Goal: Transaction & Acquisition: Purchase product/service

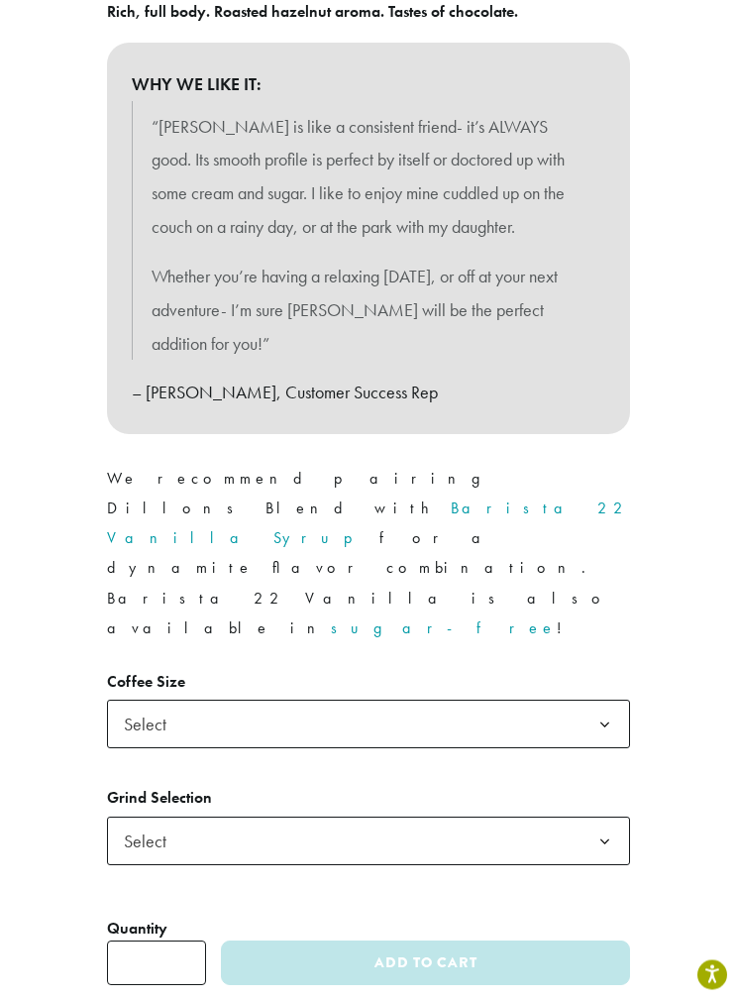
scroll to position [888, 0]
click at [575, 815] on span "Select" at bounding box center [368, 839] width 523 height 49
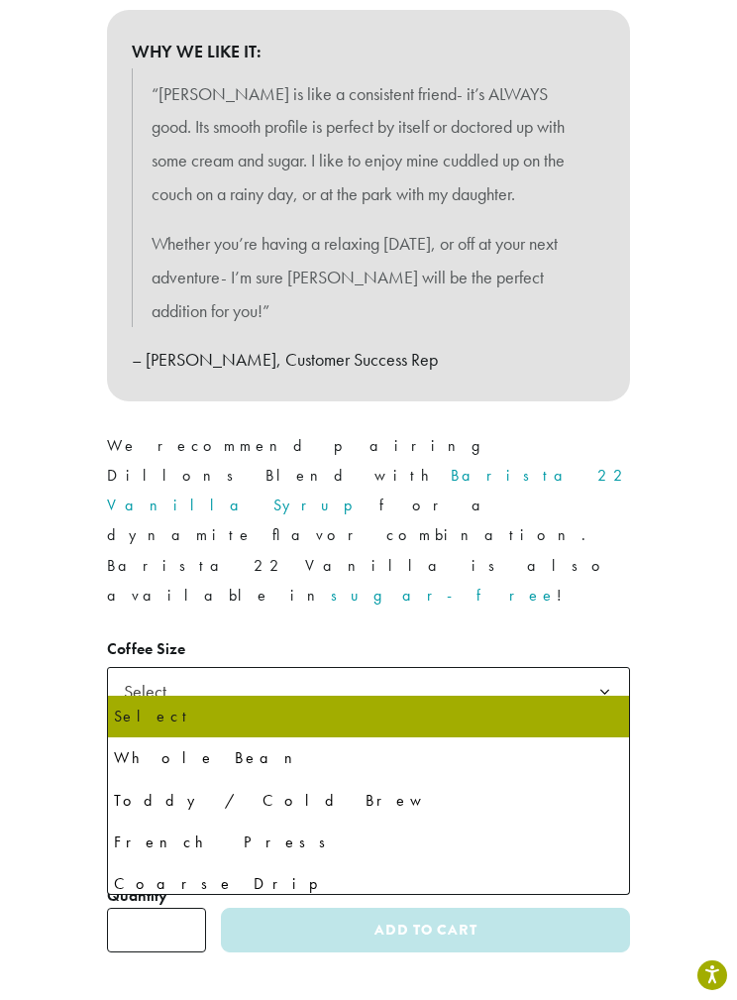
scroll to position [0, 0]
click at [694, 618] on div "Medium Roast Dillons ( 26 customer reviews) $ 15.00 – $ 95.00 Price range: $15.…" at bounding box center [368, 136] width 737 height 1666
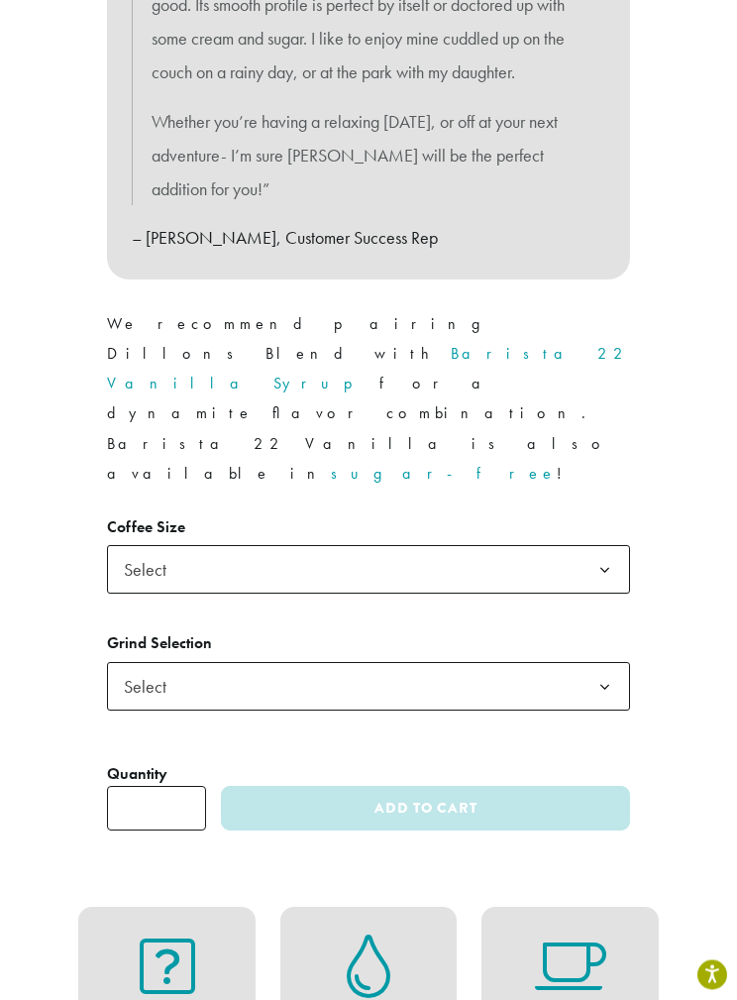
click at [585, 664] on b at bounding box center [605, 688] width 49 height 49
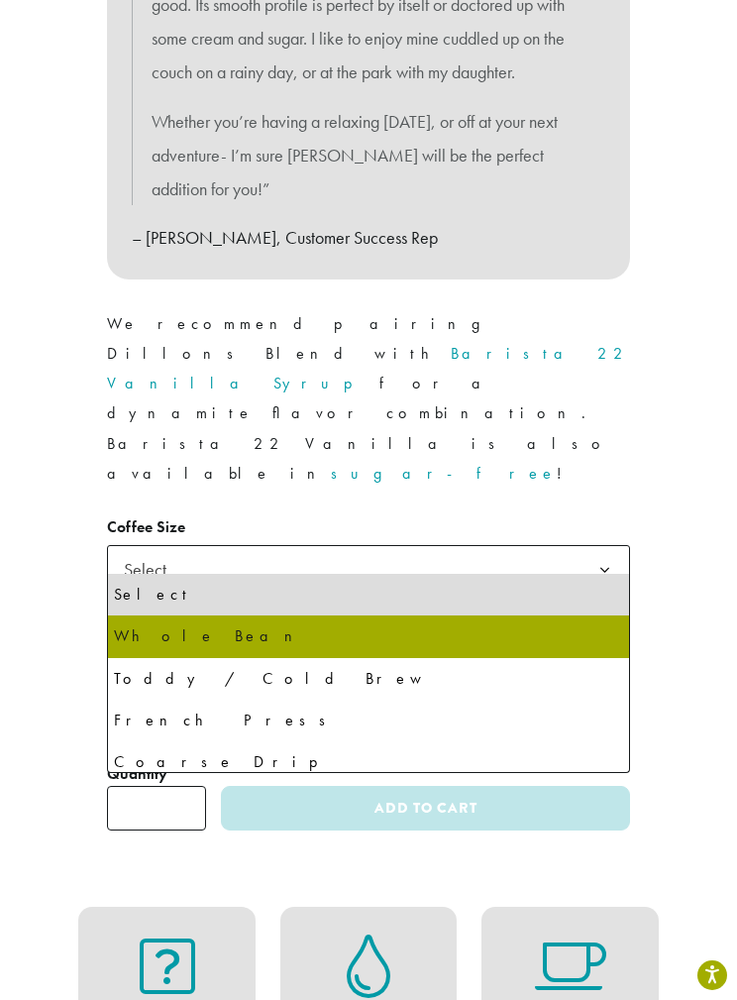
select select "**********"
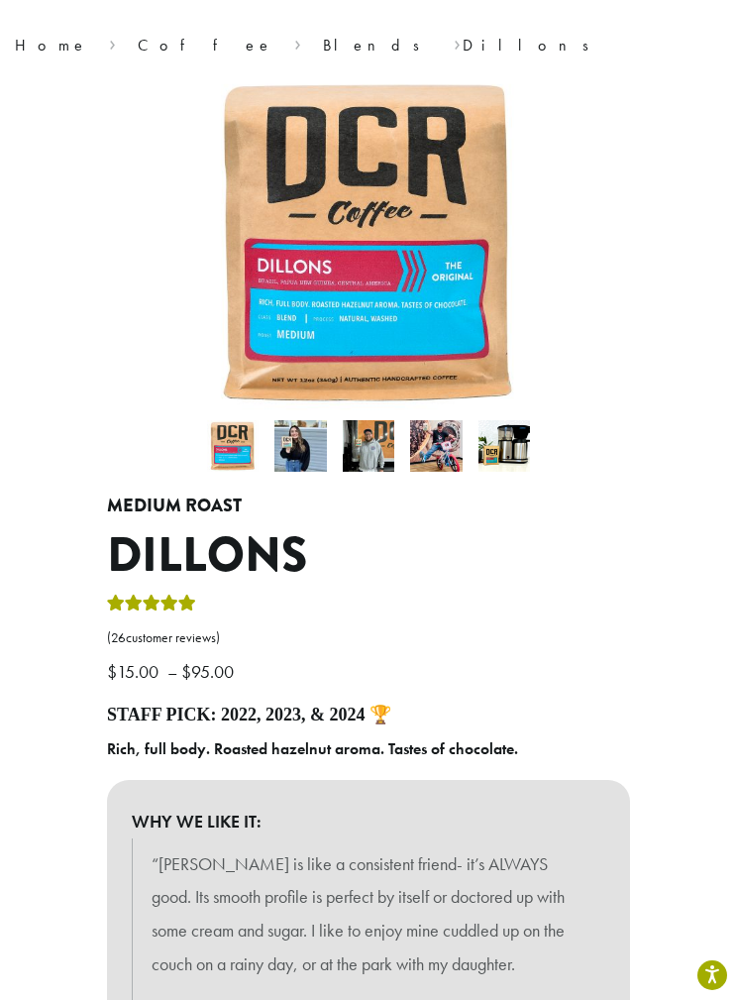
scroll to position [0, 0]
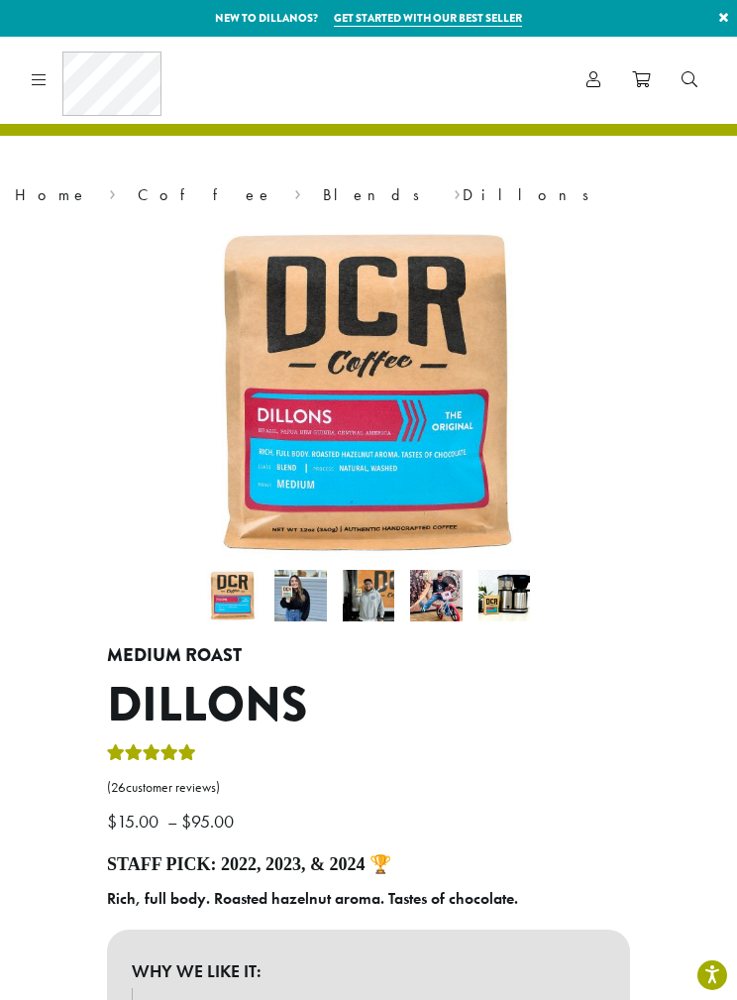
click at [34, 78] on icon at bounding box center [39, 79] width 15 height 16
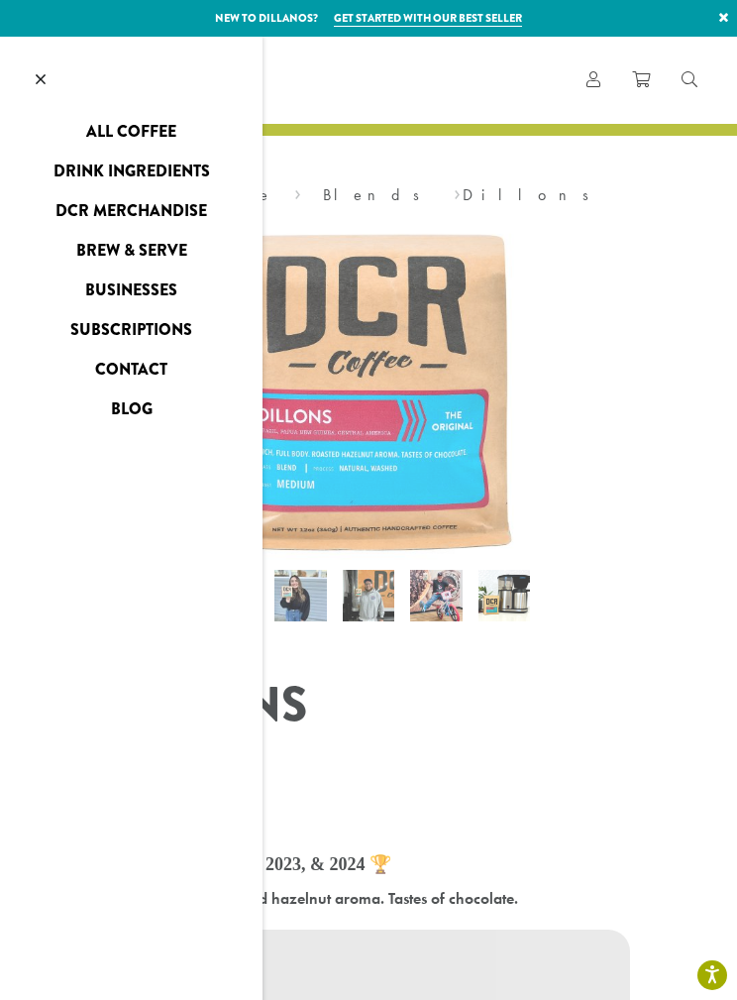
click at [178, 172] on link "Drink Ingredients" at bounding box center [131, 172] width 263 height 32
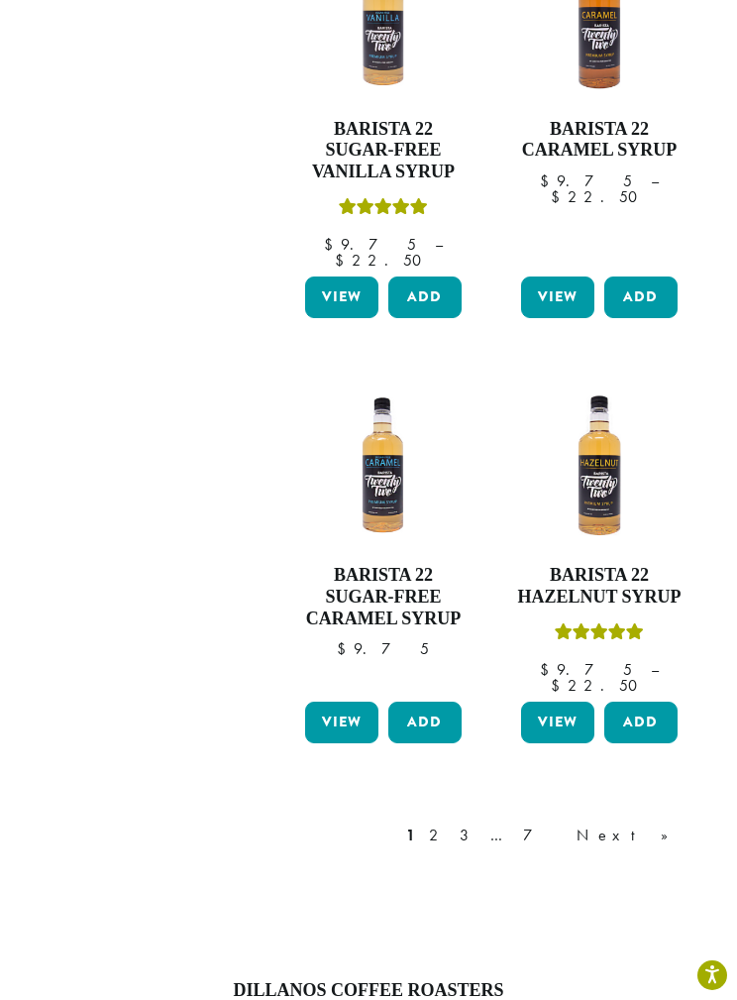
click at [450, 823] on link "2" at bounding box center [437, 835] width 25 height 24
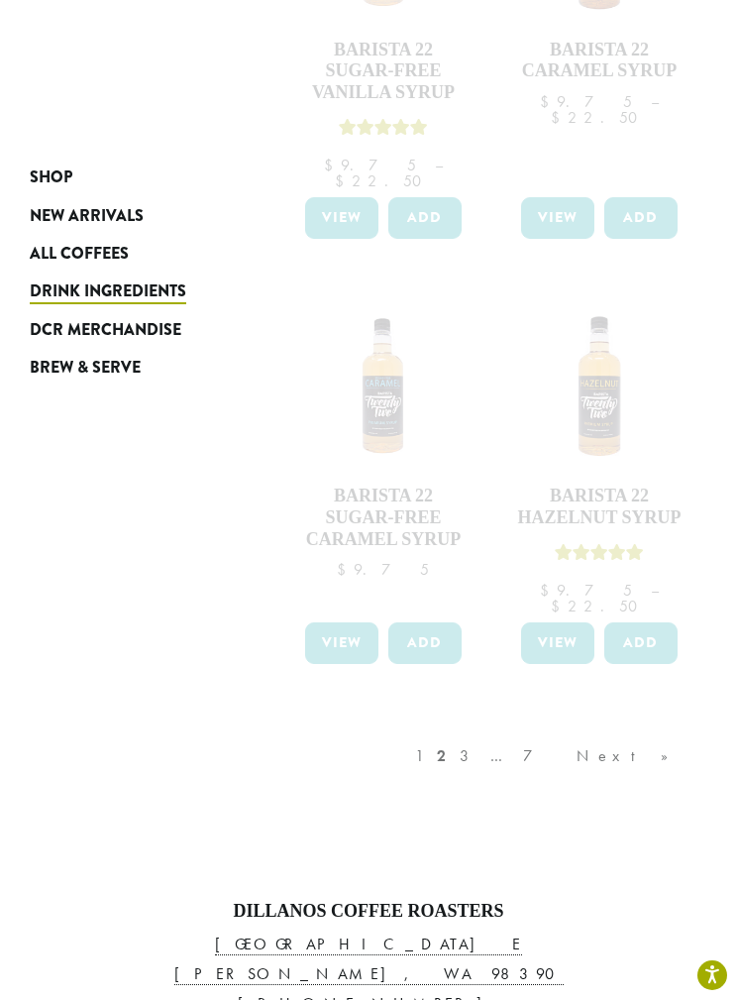
click at [556, 729] on div "1 2 3 … 7 Next »" at bounding box center [551, 775] width 281 height 93
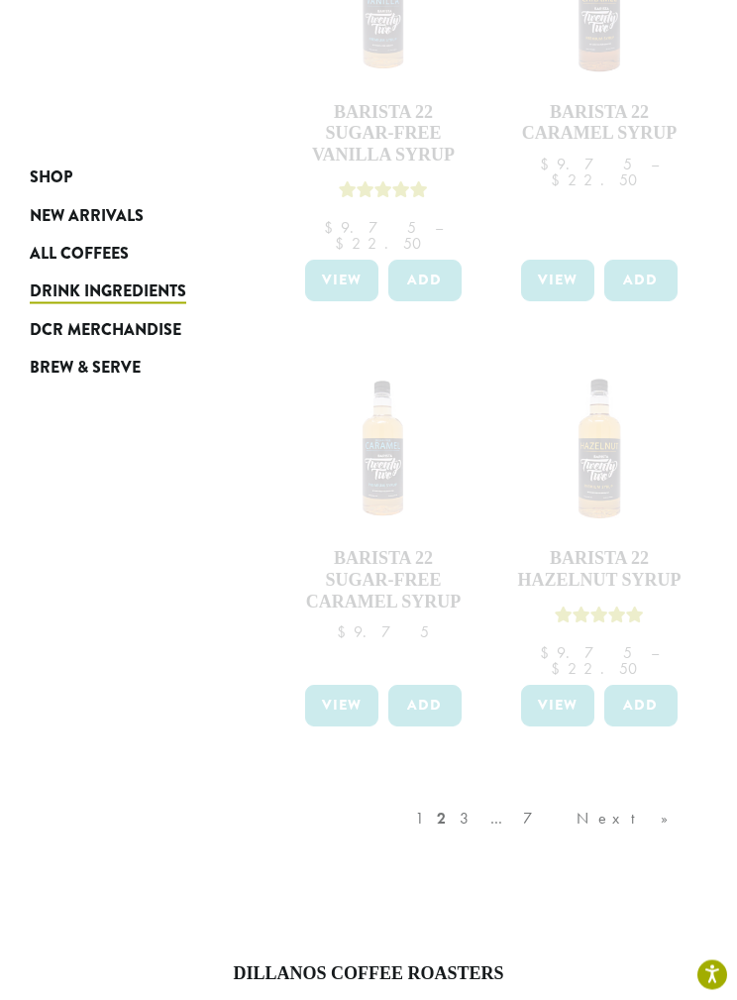
scroll to position [2075, 0]
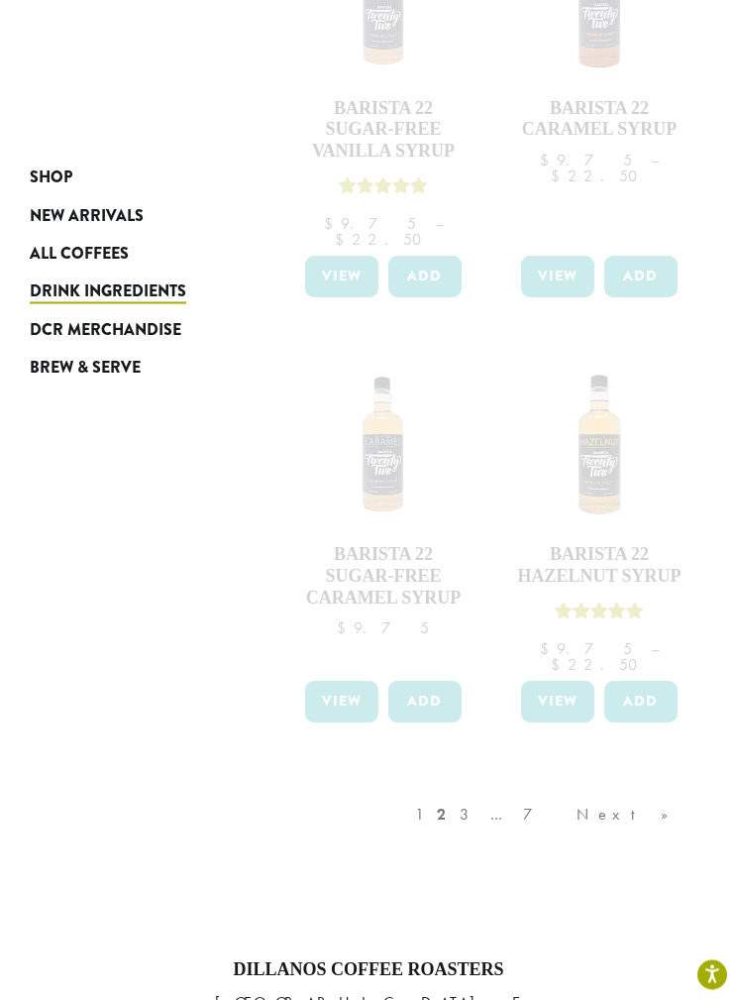
click at [593, 789] on div "1 2 3 … 7 Next »" at bounding box center [551, 835] width 281 height 93
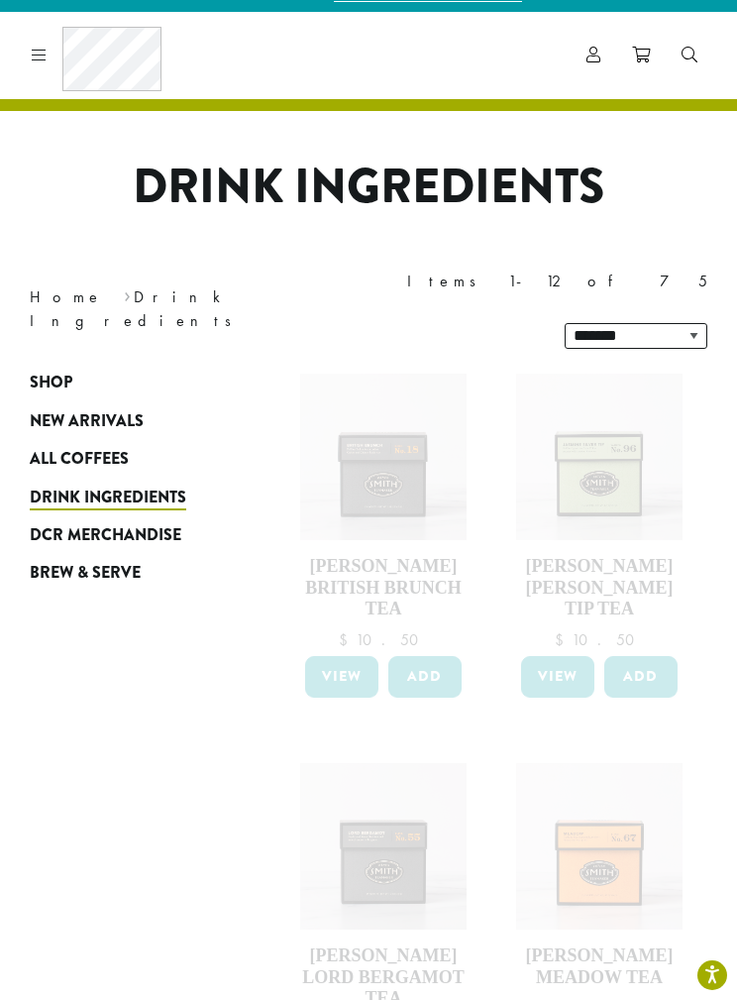
scroll to position [0, 0]
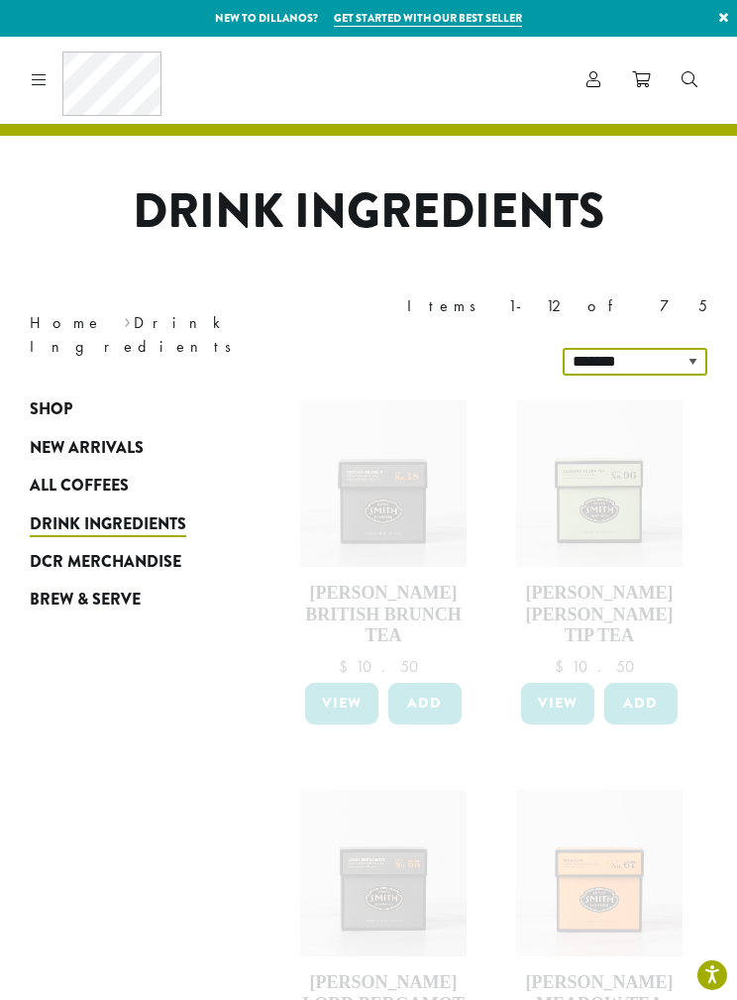
click at [678, 348] on select "**********" at bounding box center [635, 362] width 145 height 28
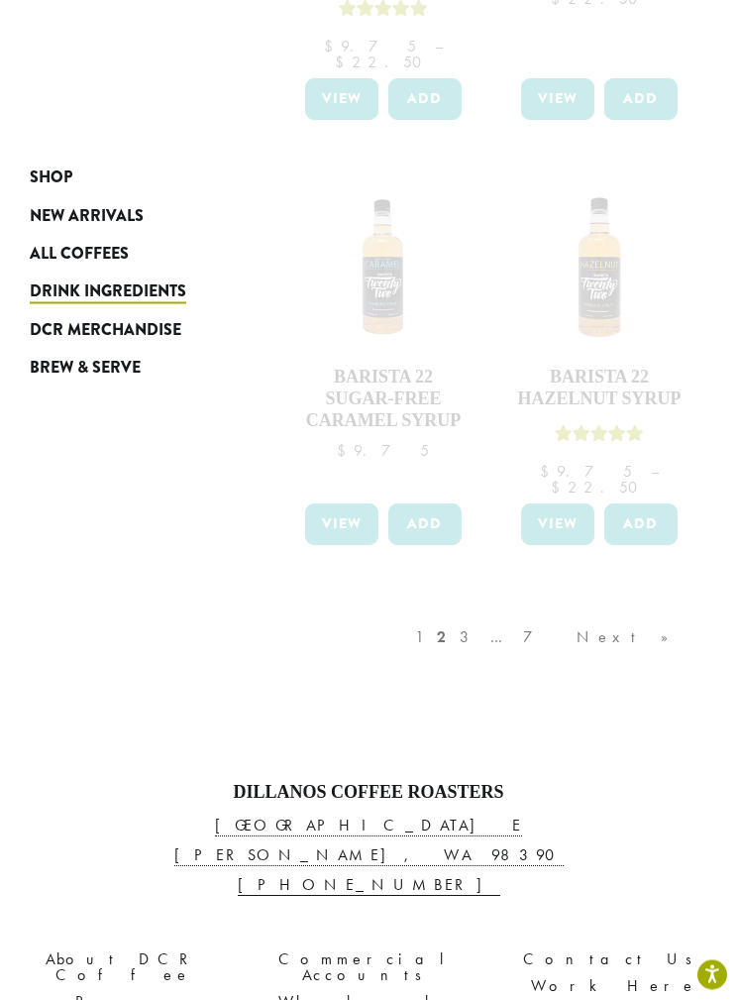
click at [665, 611] on div "1 2 3 … 7 Next »" at bounding box center [551, 657] width 281 height 93
click at [573, 610] on div "1 2 3 … 7 Next »" at bounding box center [551, 656] width 281 height 93
click at [604, 610] on div "1 2 3 … 7 Next »" at bounding box center [551, 656] width 281 height 93
click at [578, 610] on div "1 2 3 … 7 Next »" at bounding box center [551, 656] width 281 height 93
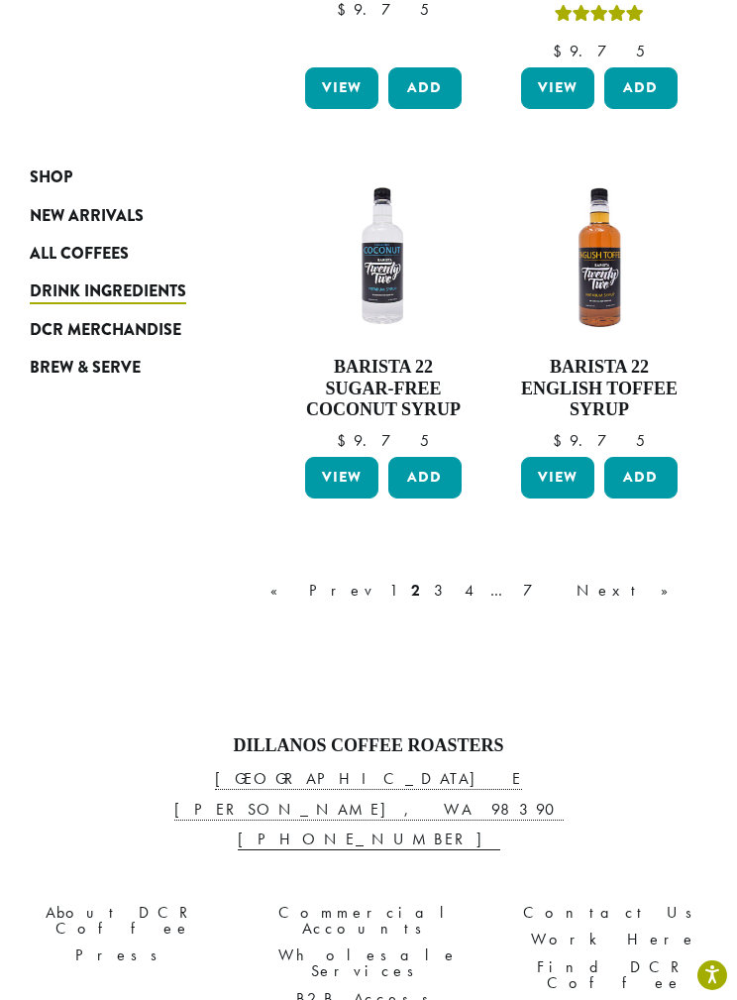
click at [481, 579] on link "4" at bounding box center [471, 591] width 20 height 24
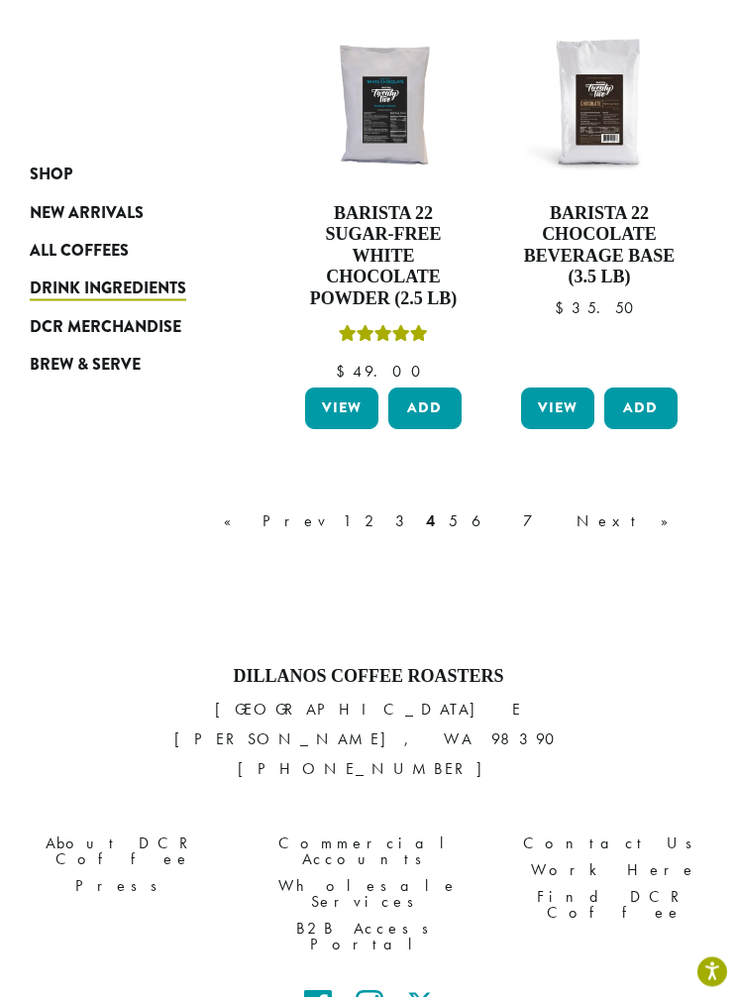
scroll to position [2424, 0]
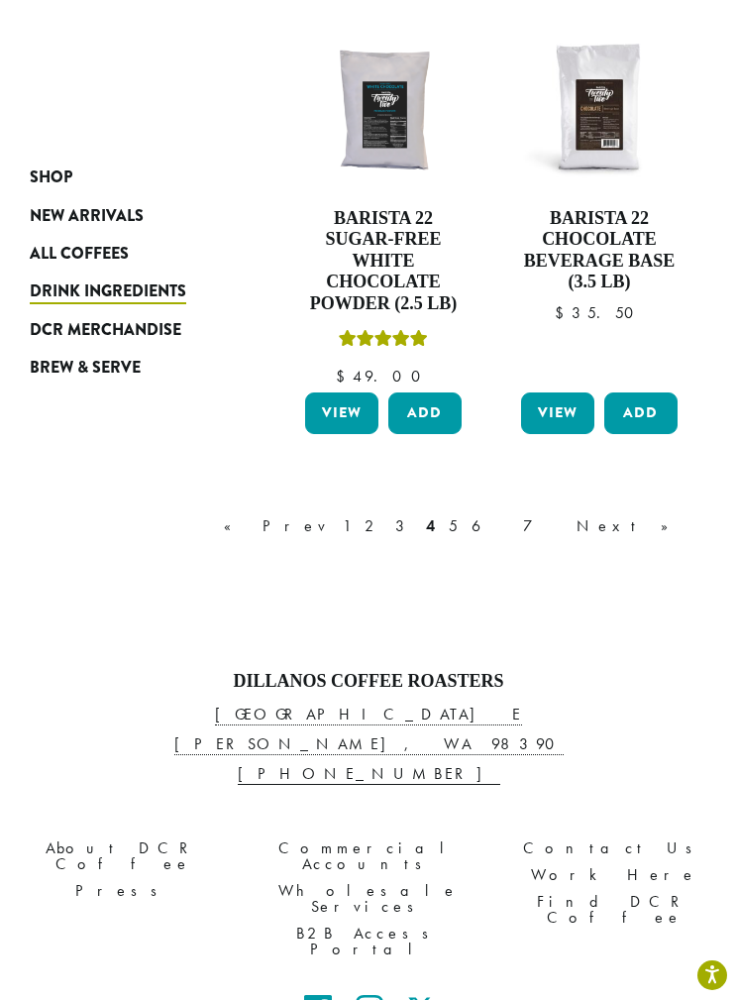
click at [462, 514] on link "5" at bounding box center [453, 526] width 17 height 24
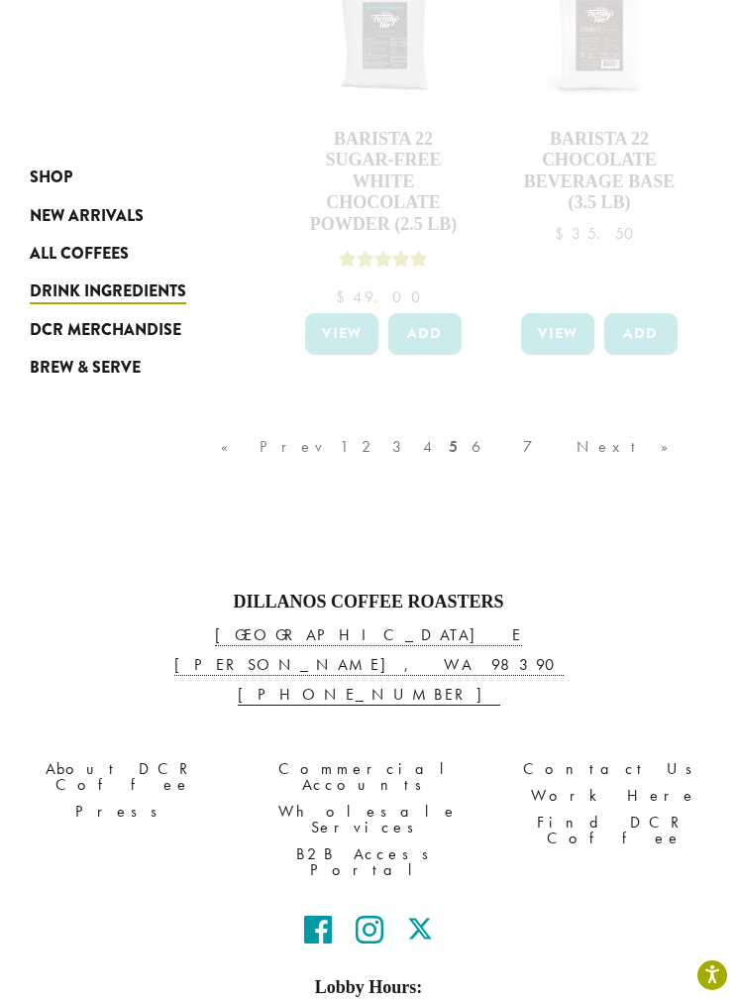
click at [154, 330] on span "DCR Merchandise" at bounding box center [106, 330] width 152 height 25
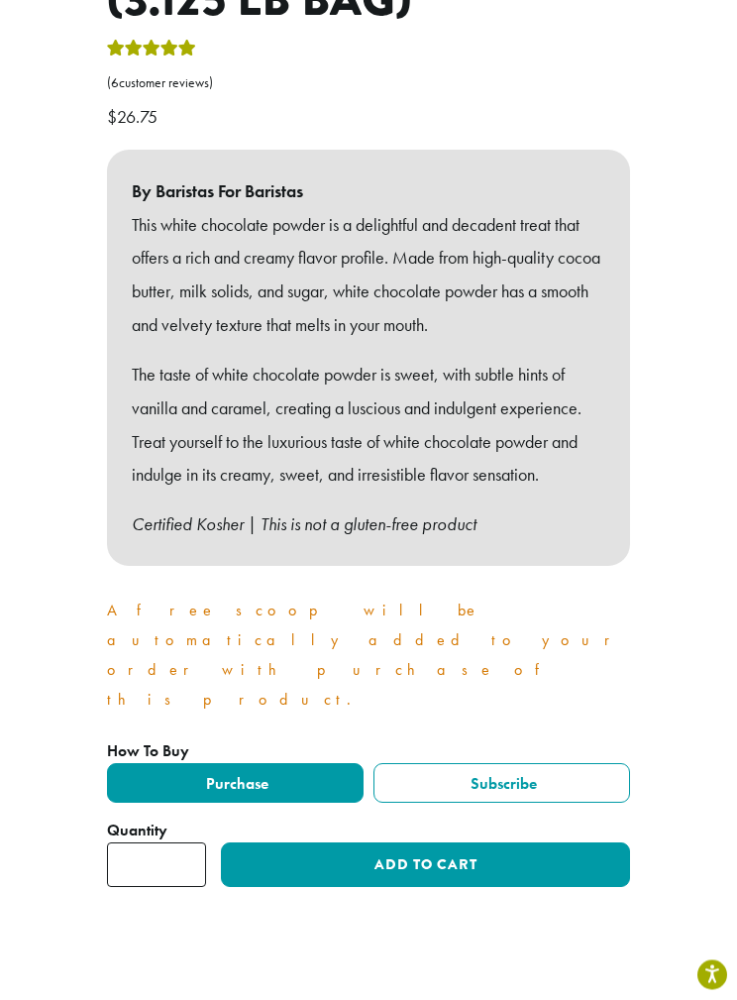
scroll to position [854, 0]
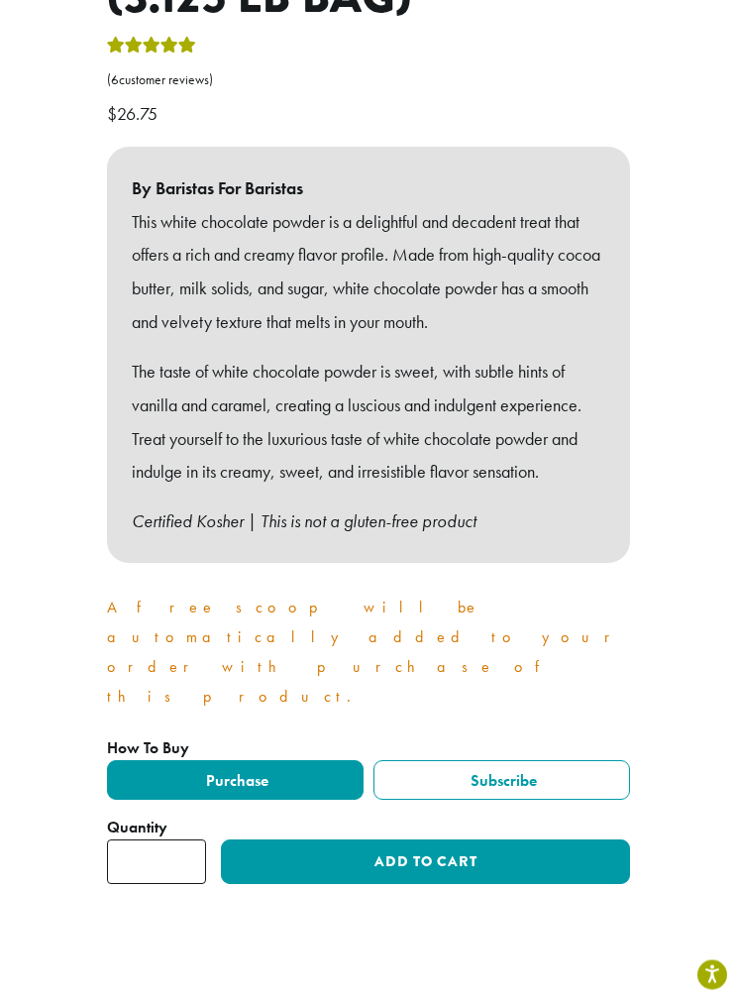
click at [320, 840] on button "Add to cart" at bounding box center [425, 862] width 409 height 45
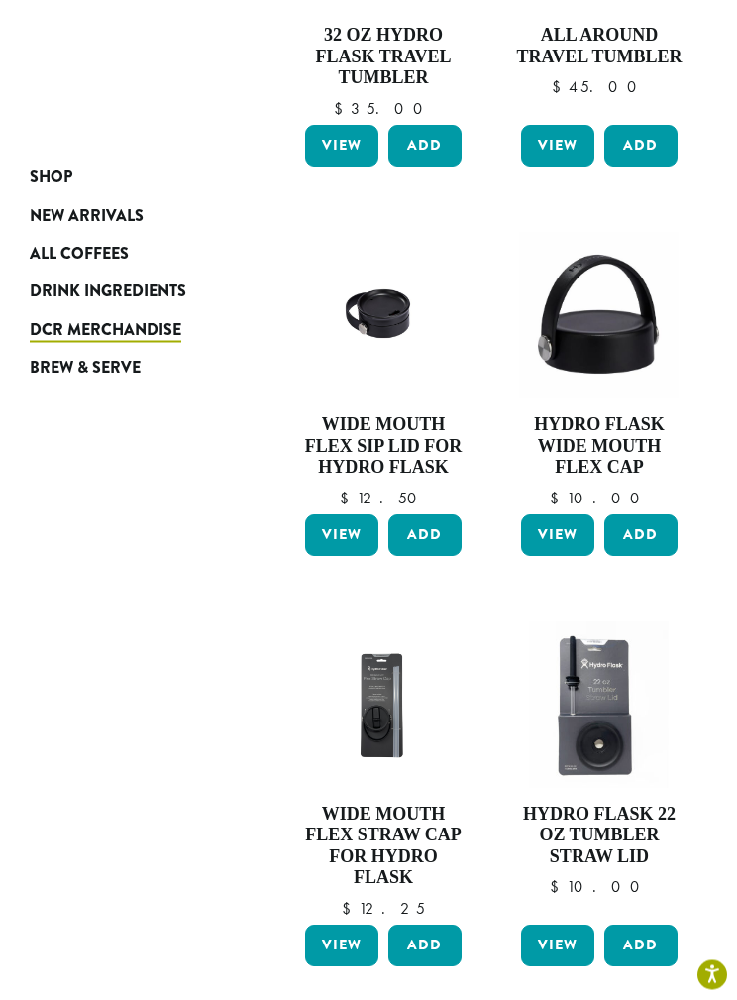
scroll to position [1641, 0]
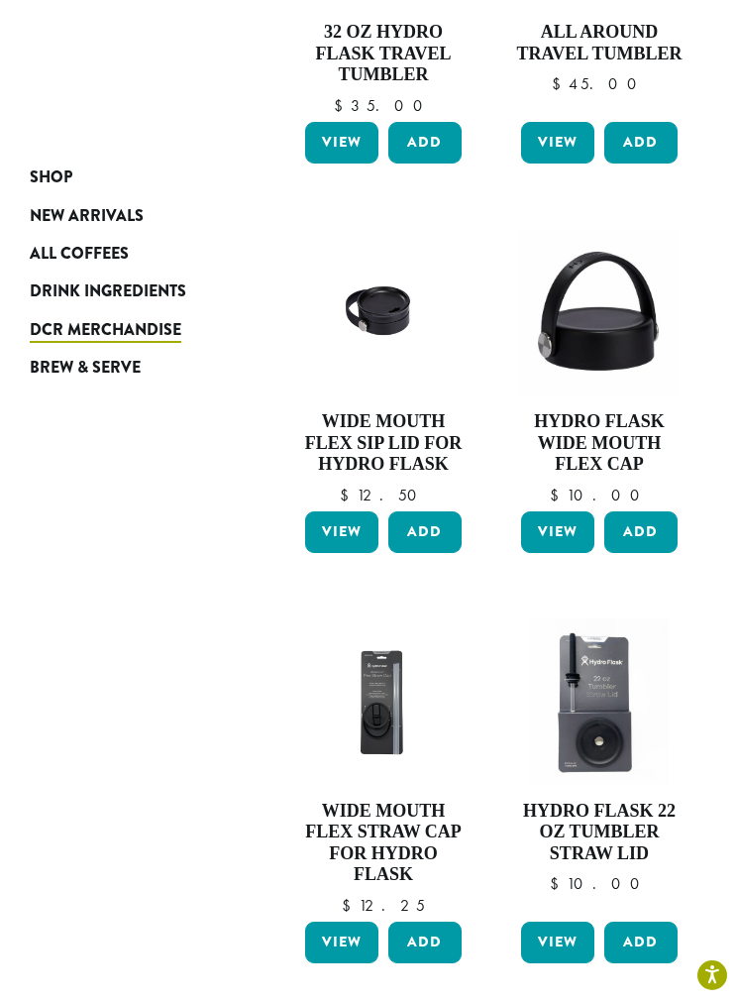
click at [103, 245] on span "All Coffees" at bounding box center [79, 254] width 99 height 25
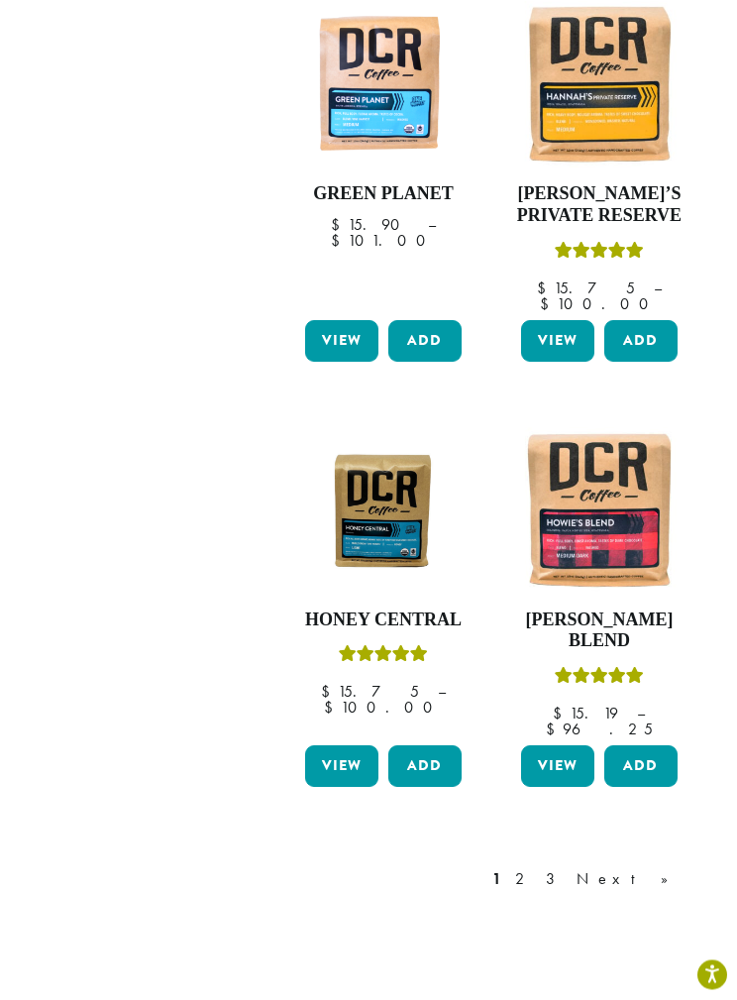
scroll to position [2077, 0]
click at [612, 867] on div "1 2 3 Next »" at bounding box center [590, 879] width 204 height 24
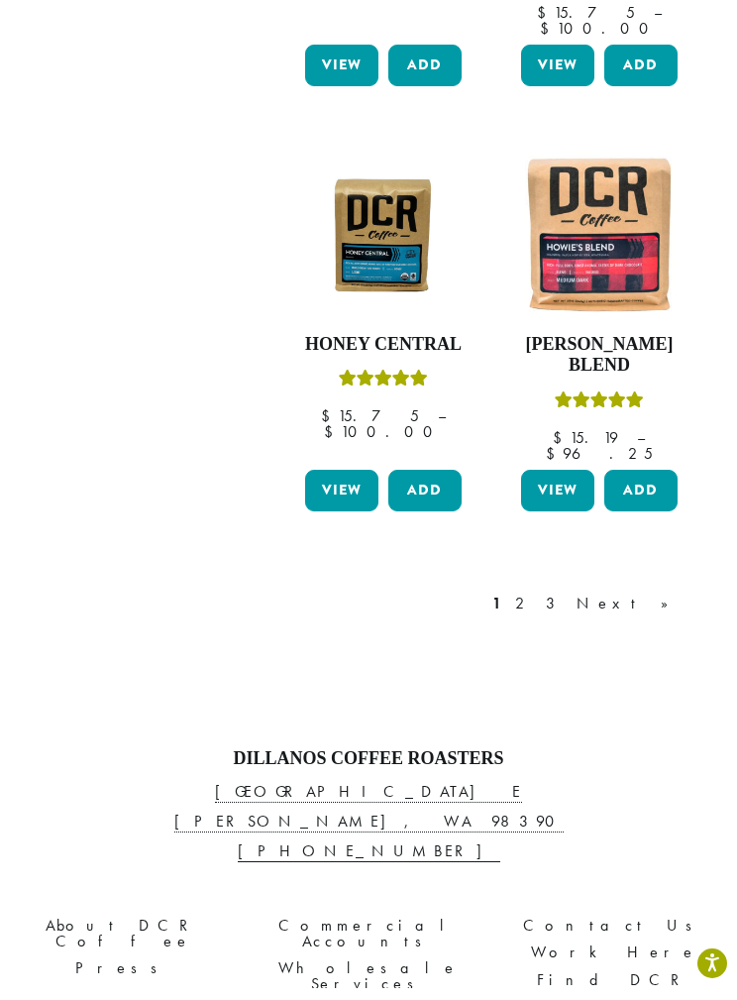
scroll to position [2420, 0]
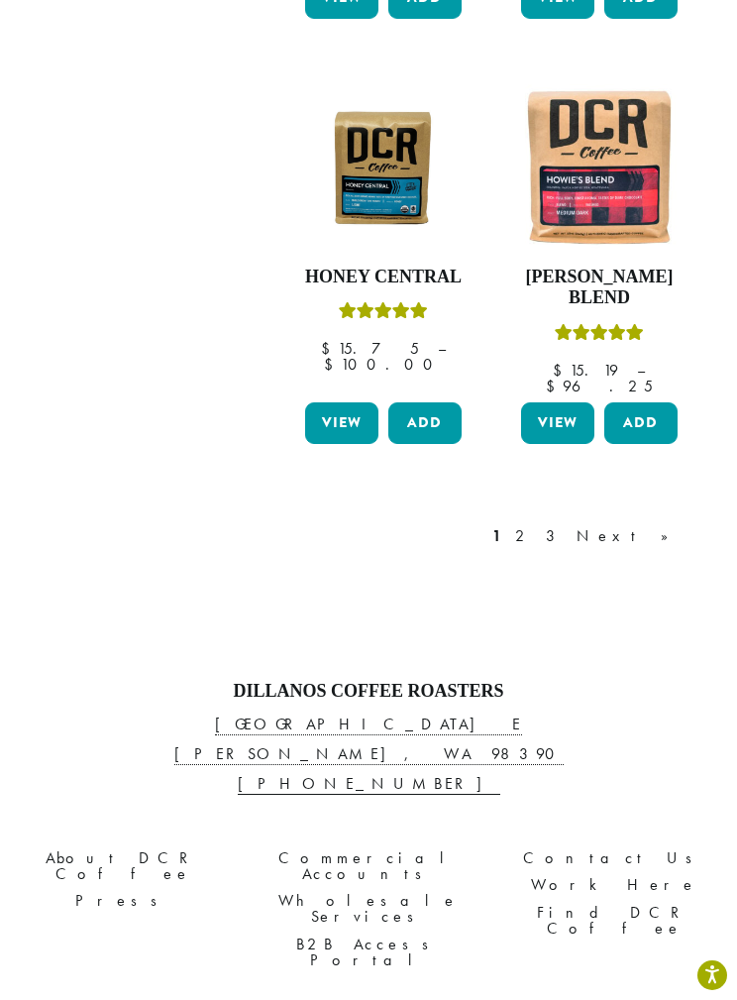
click at [536, 524] on link "2" at bounding box center [523, 536] width 25 height 24
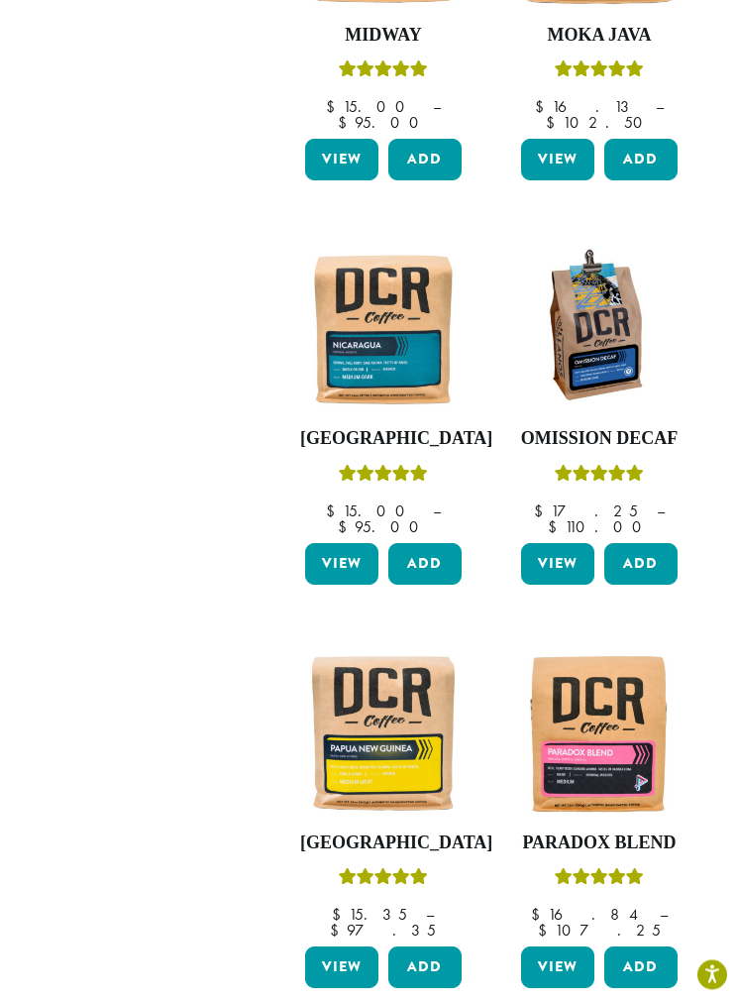
scroll to position [1923, 0]
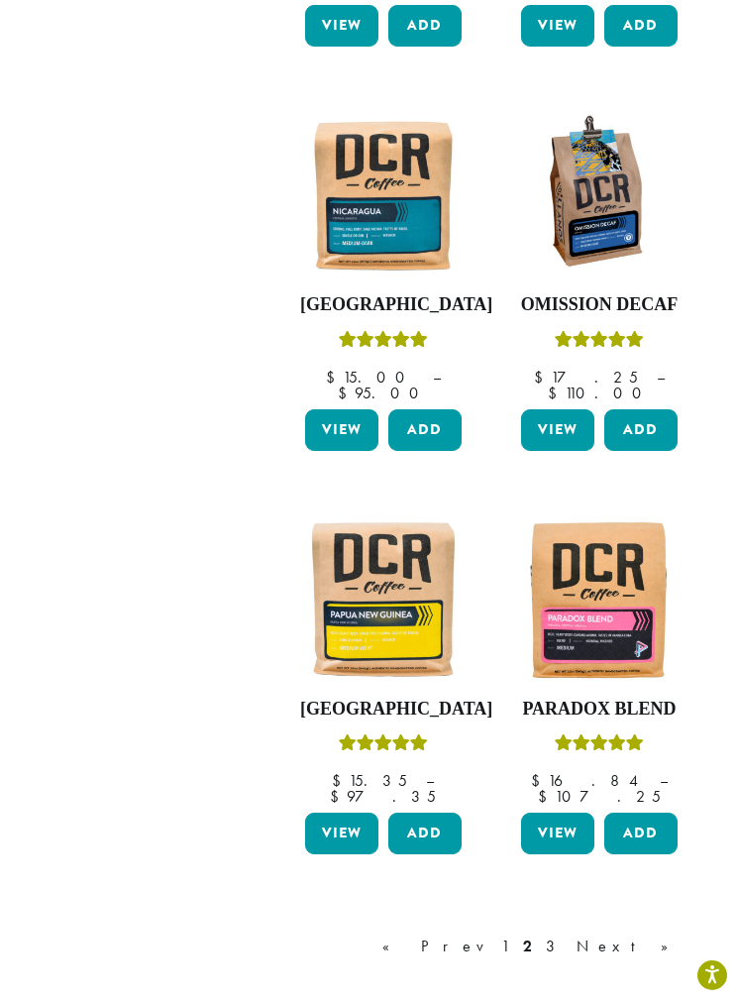
click at [643, 934] on link "Next »" at bounding box center [630, 946] width 114 height 24
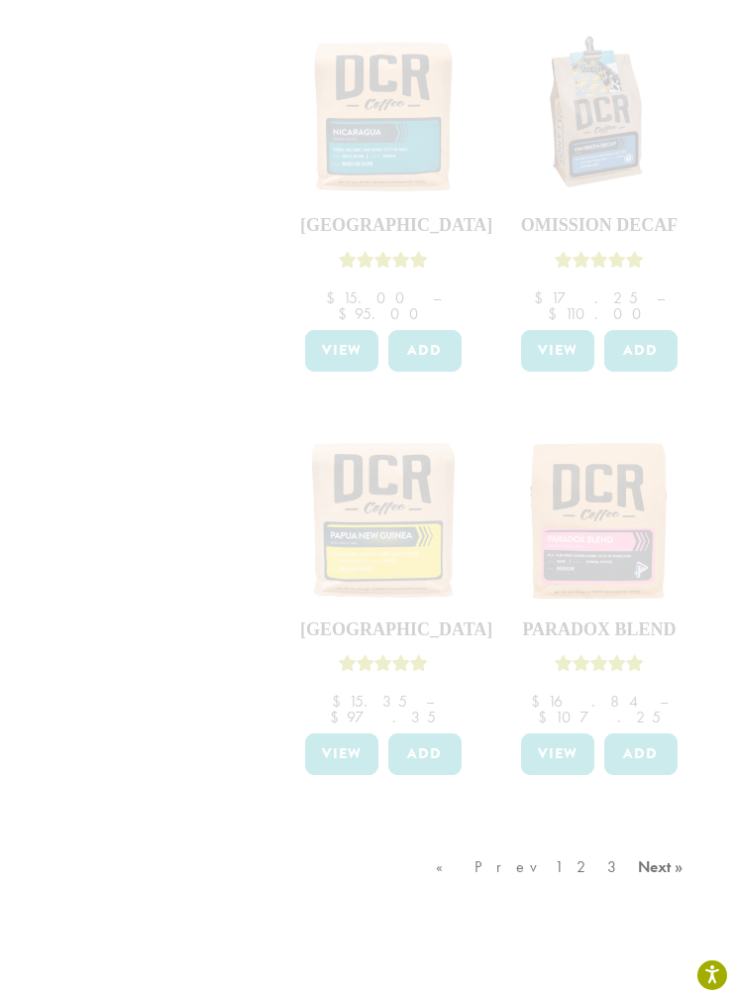
click at [675, 840] on div "« Prev 1 2 3 Next »" at bounding box center [562, 886] width 261 height 93
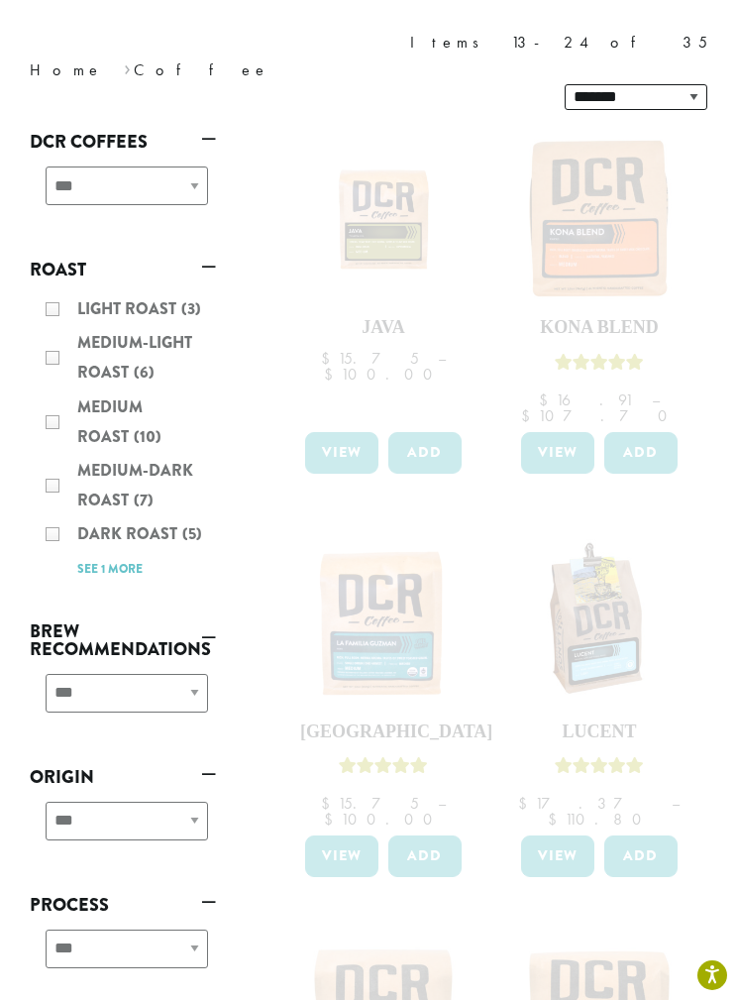
scroll to position [0, 0]
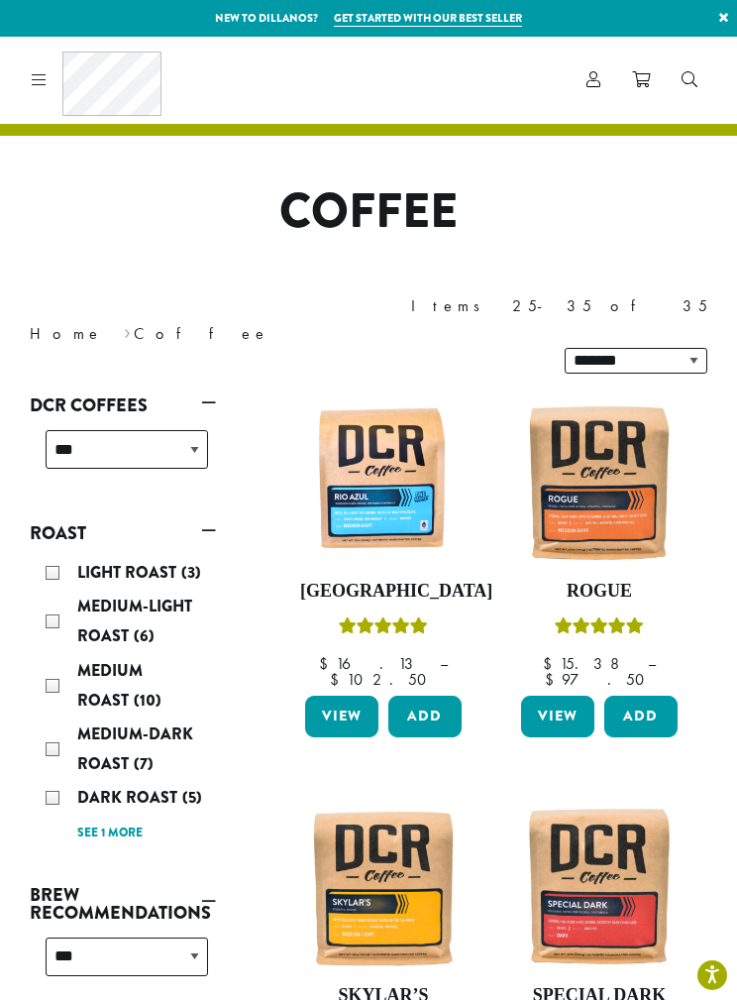
click at [54, 656] on div "Medium Roast (10)" at bounding box center [127, 685] width 162 height 59
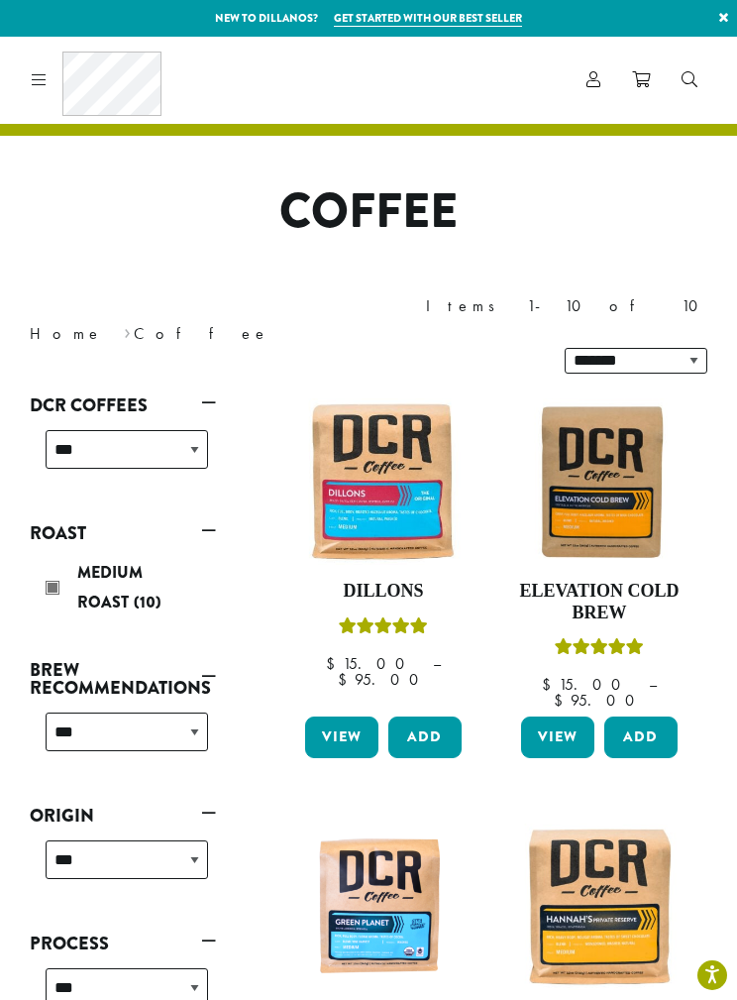
click at [388, 455] on img at bounding box center [383, 481] width 166 height 166
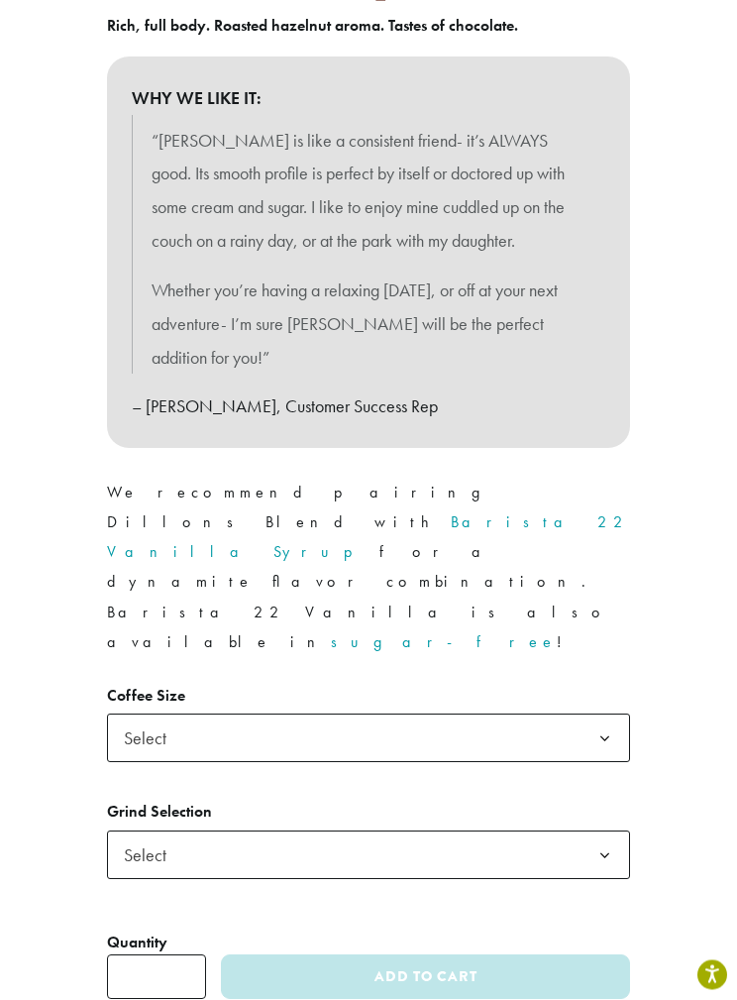
scroll to position [874, 0]
click at [392, 712] on span "Select" at bounding box center [368, 736] width 523 height 49
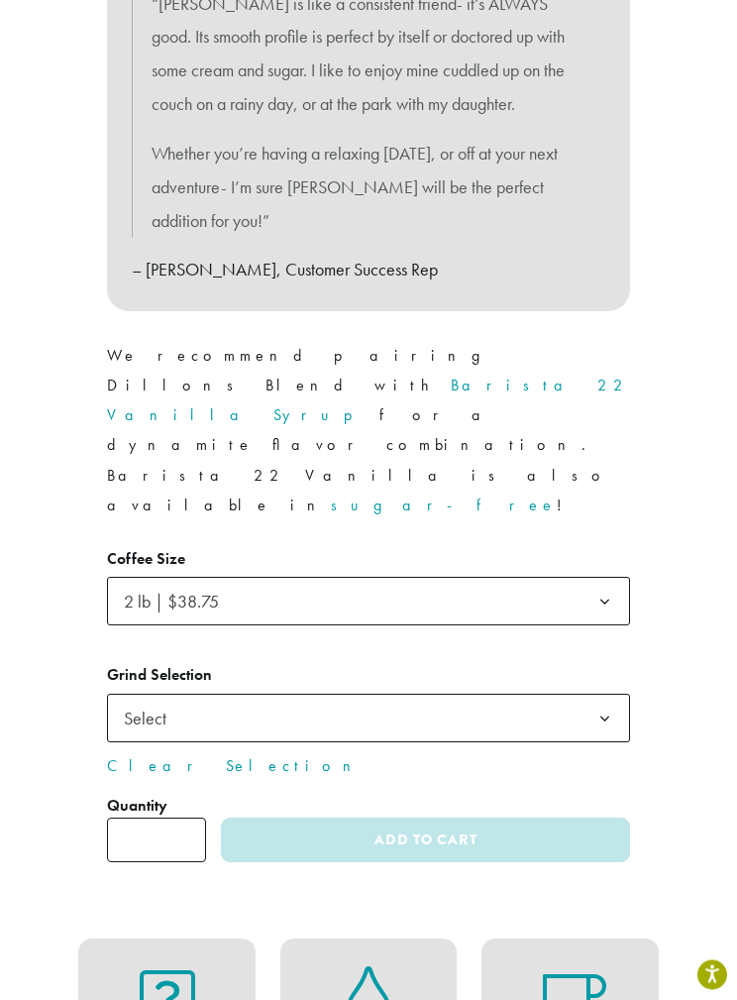
scroll to position [1015, 0]
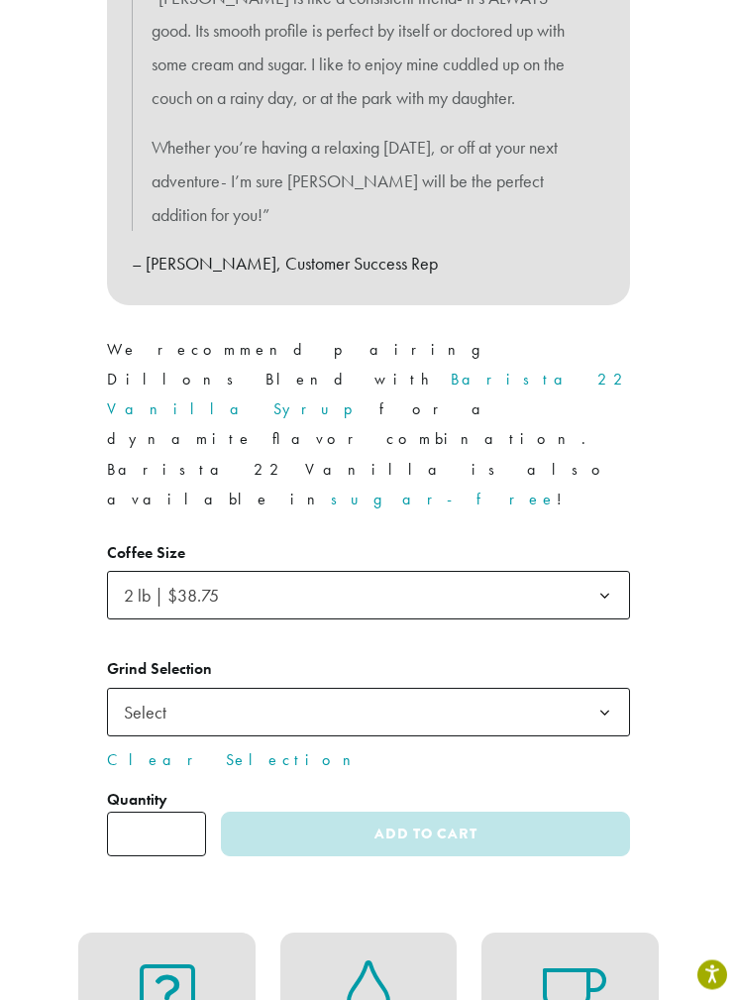
click at [333, 689] on span "Select" at bounding box center [368, 713] width 523 height 49
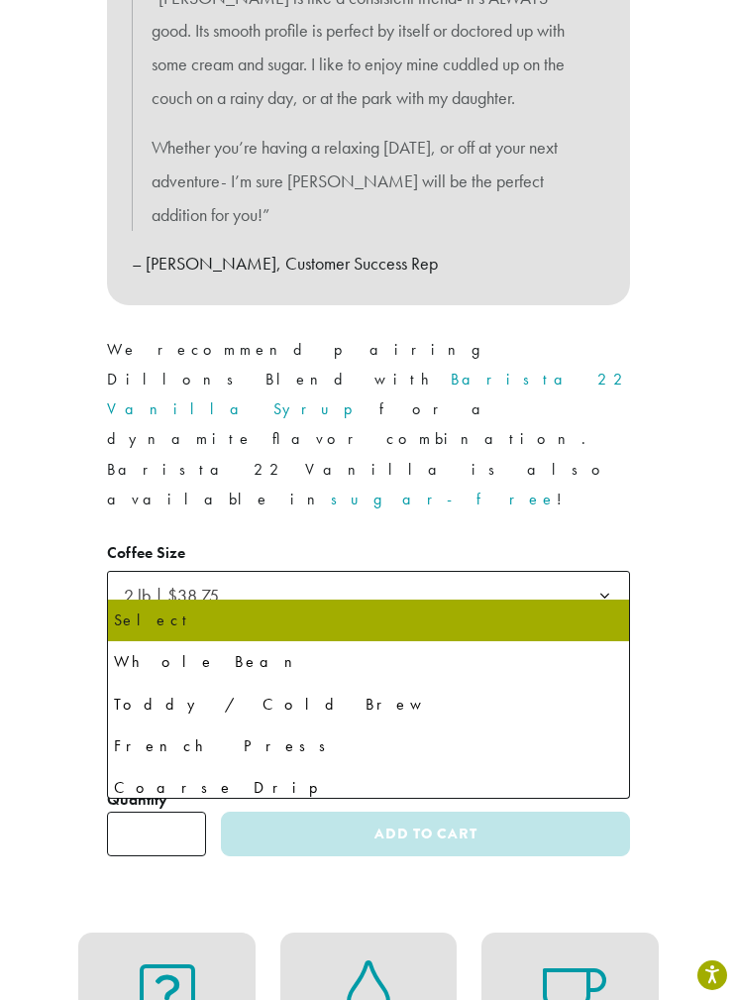
select select "**********"
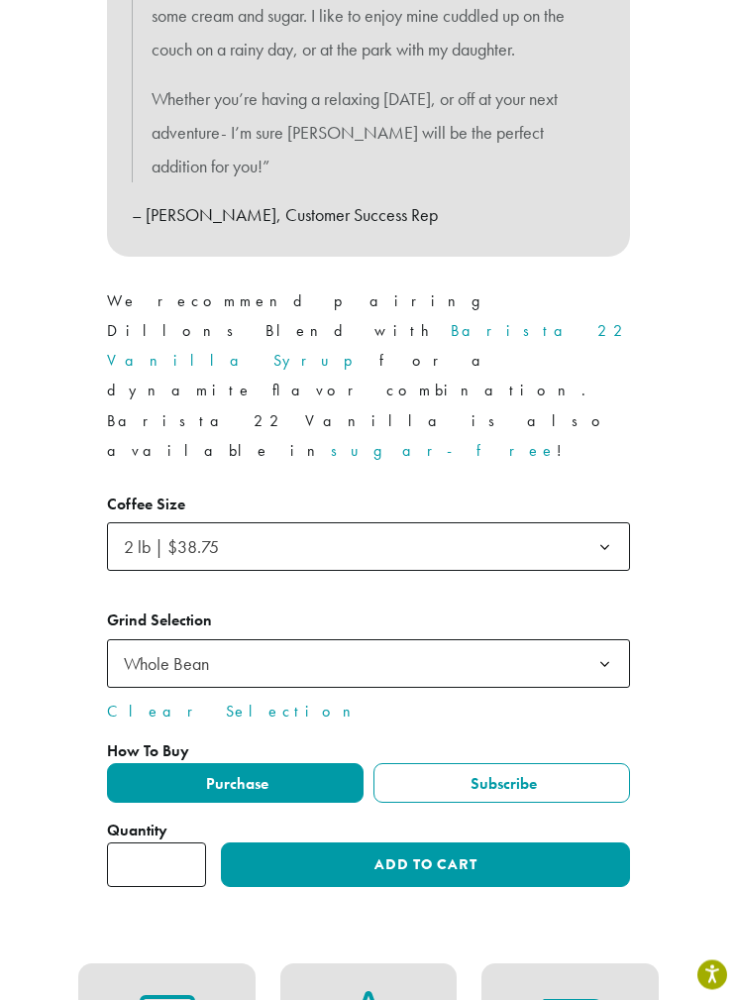
scroll to position [1092, 0]
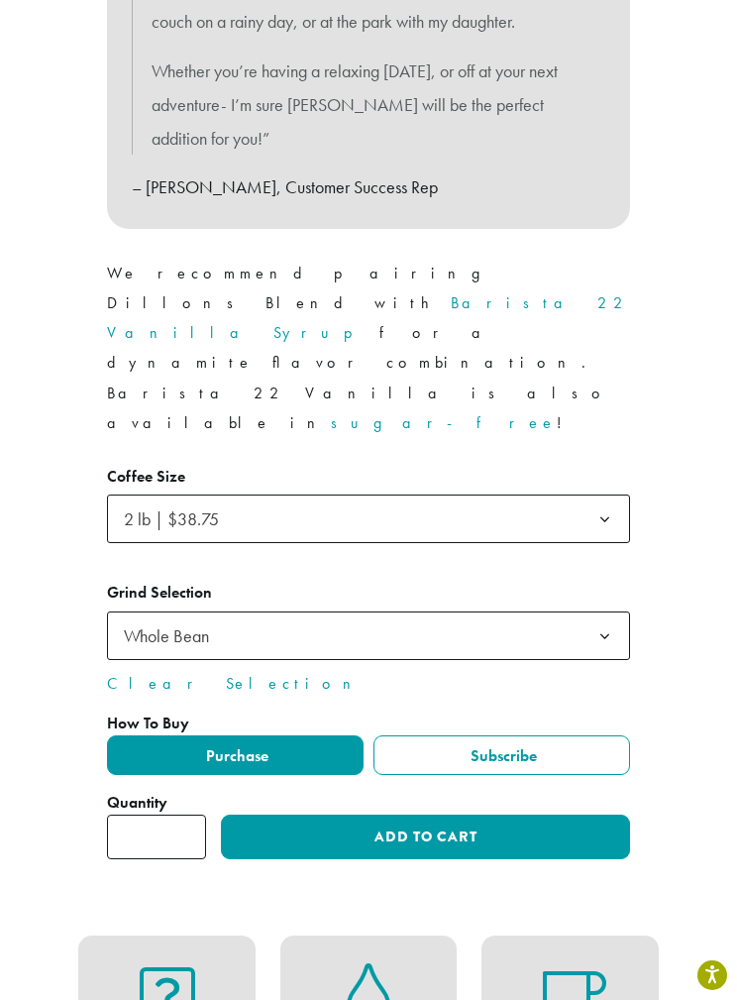
click at [283, 611] on span "Whole Bean" at bounding box center [368, 635] width 523 height 49
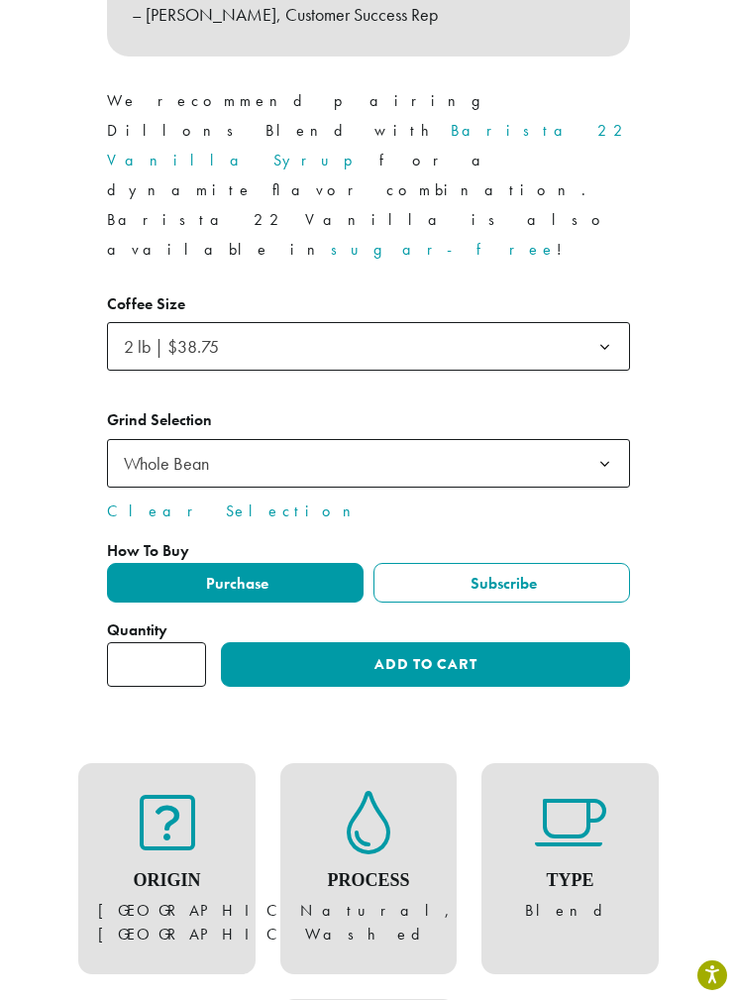
scroll to position [1244, 0]
click at [372, 643] on button "Add to cart" at bounding box center [425, 665] width 409 height 45
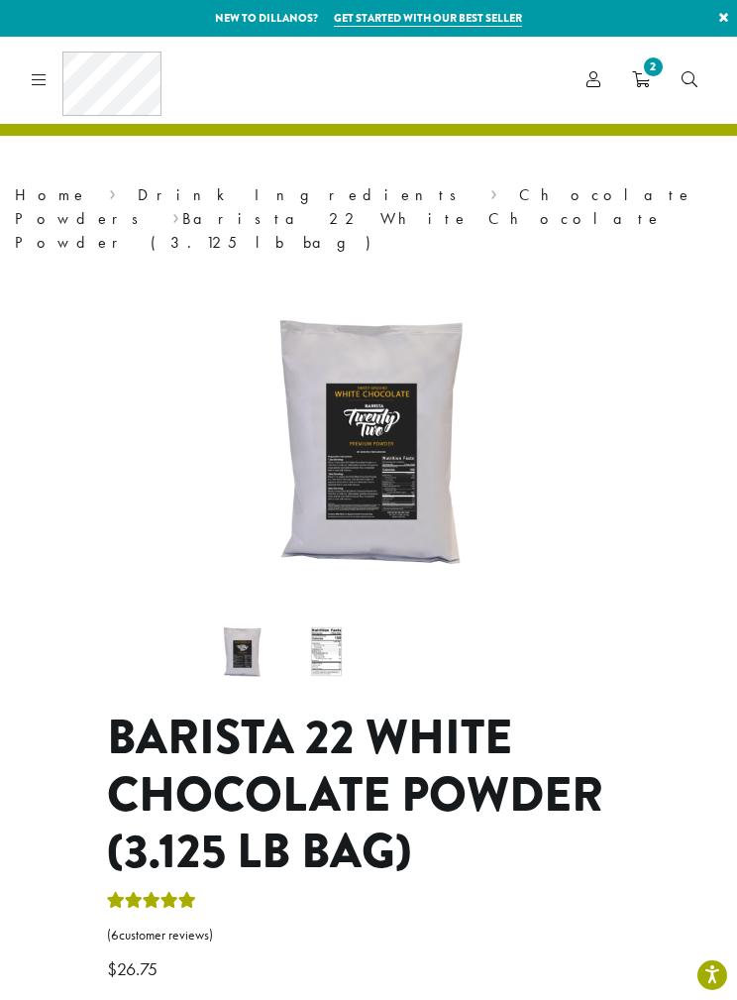
click at [667, 54] on div "Coffee All Coffees Best Sellers Blends Single Origins Dillanos Limited Organic …" at bounding box center [369, 80] width 690 height 64
click at [650, 67] on span "2" at bounding box center [653, 67] width 27 height 27
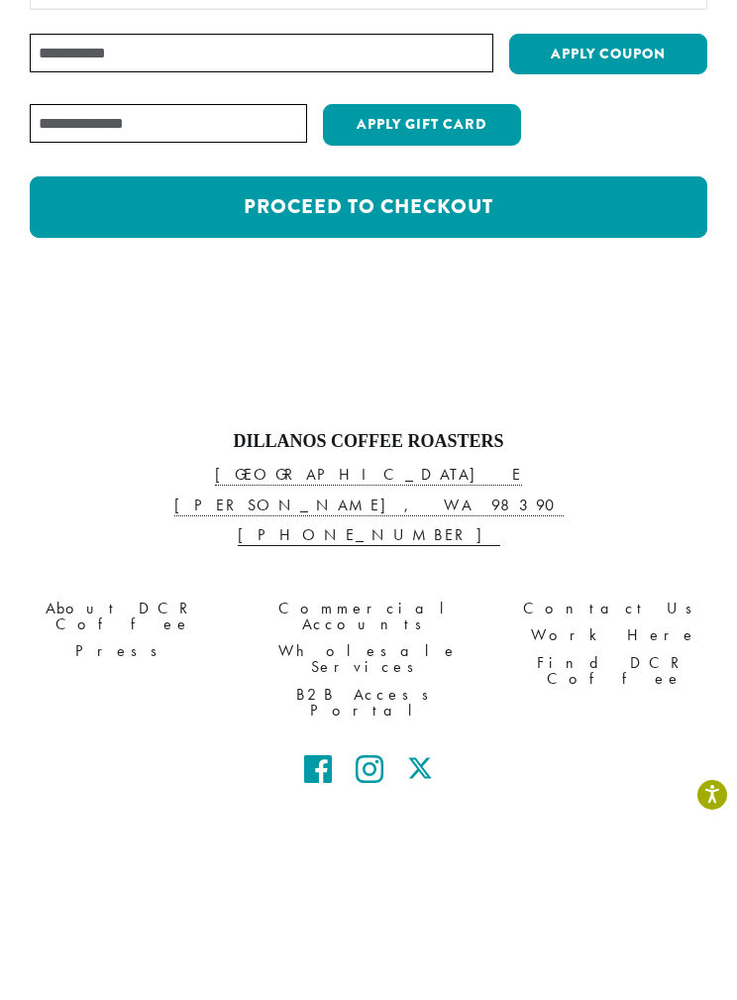
scroll to position [589, 0]
